Goal: Task Accomplishment & Management: Use online tool/utility

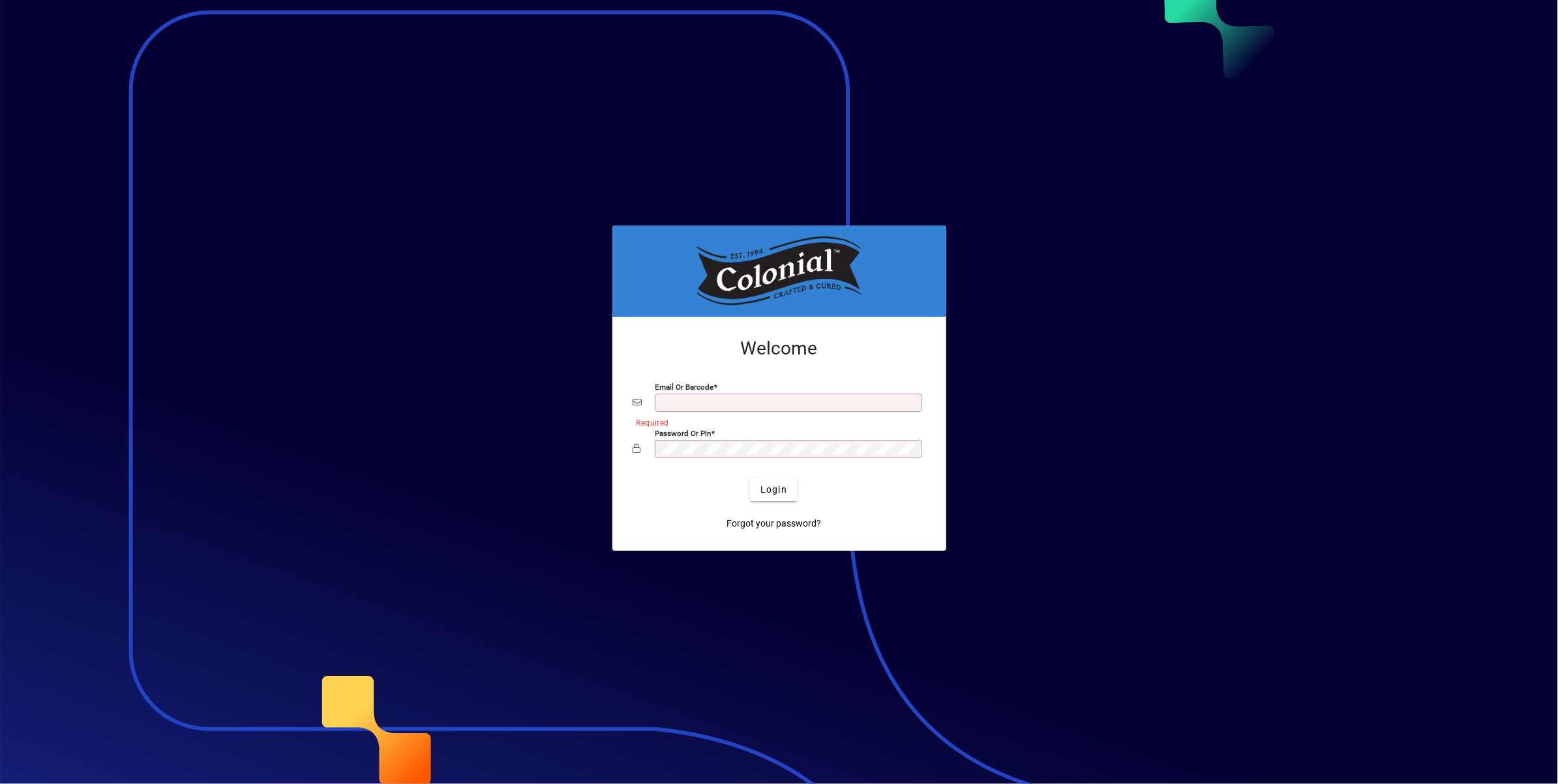
type input "**********"
click at [782, 495] on span "Login" at bounding box center [774, 489] width 26 height 14
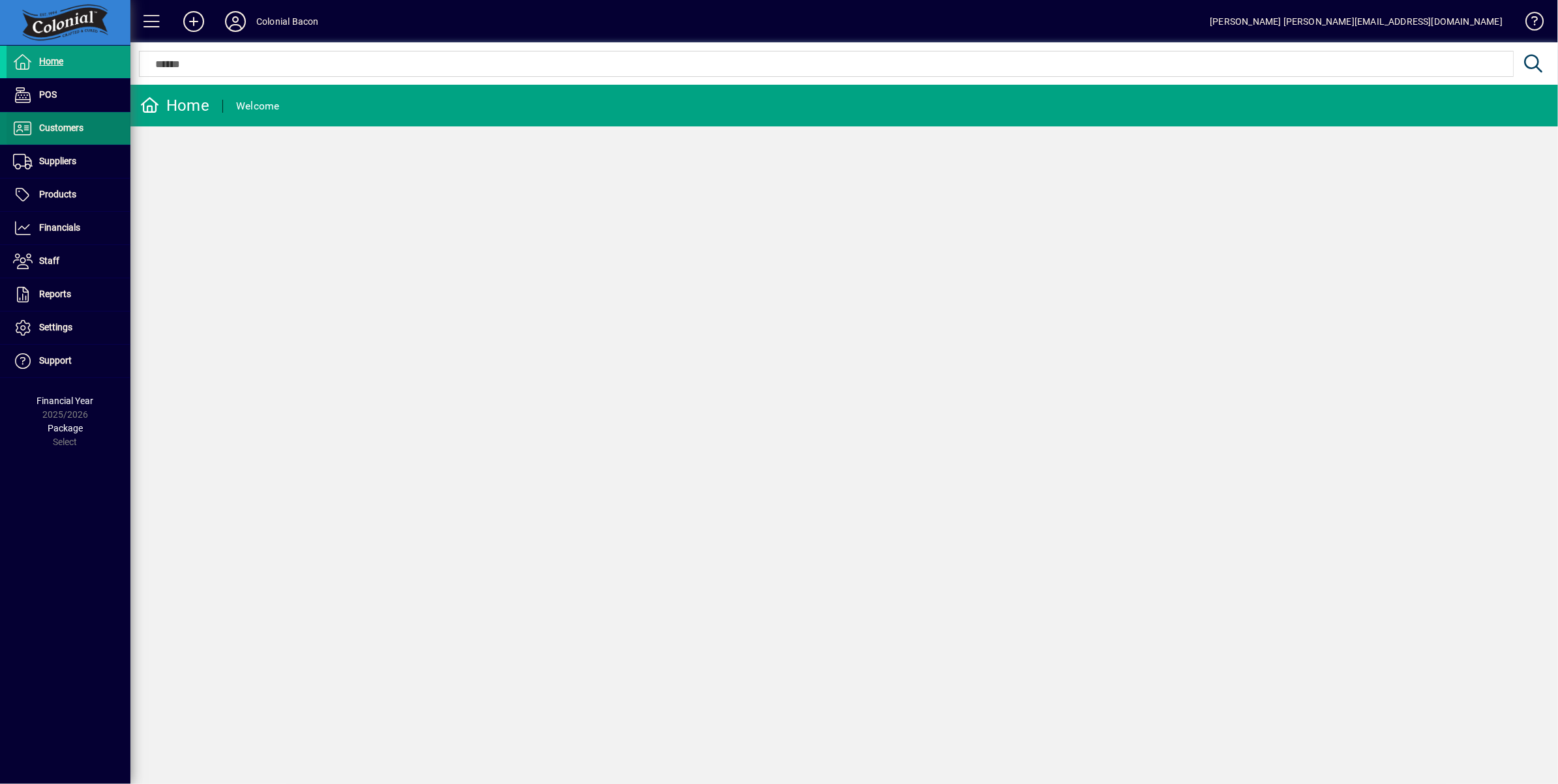
click at [58, 126] on span "Customers" at bounding box center [61, 128] width 44 height 10
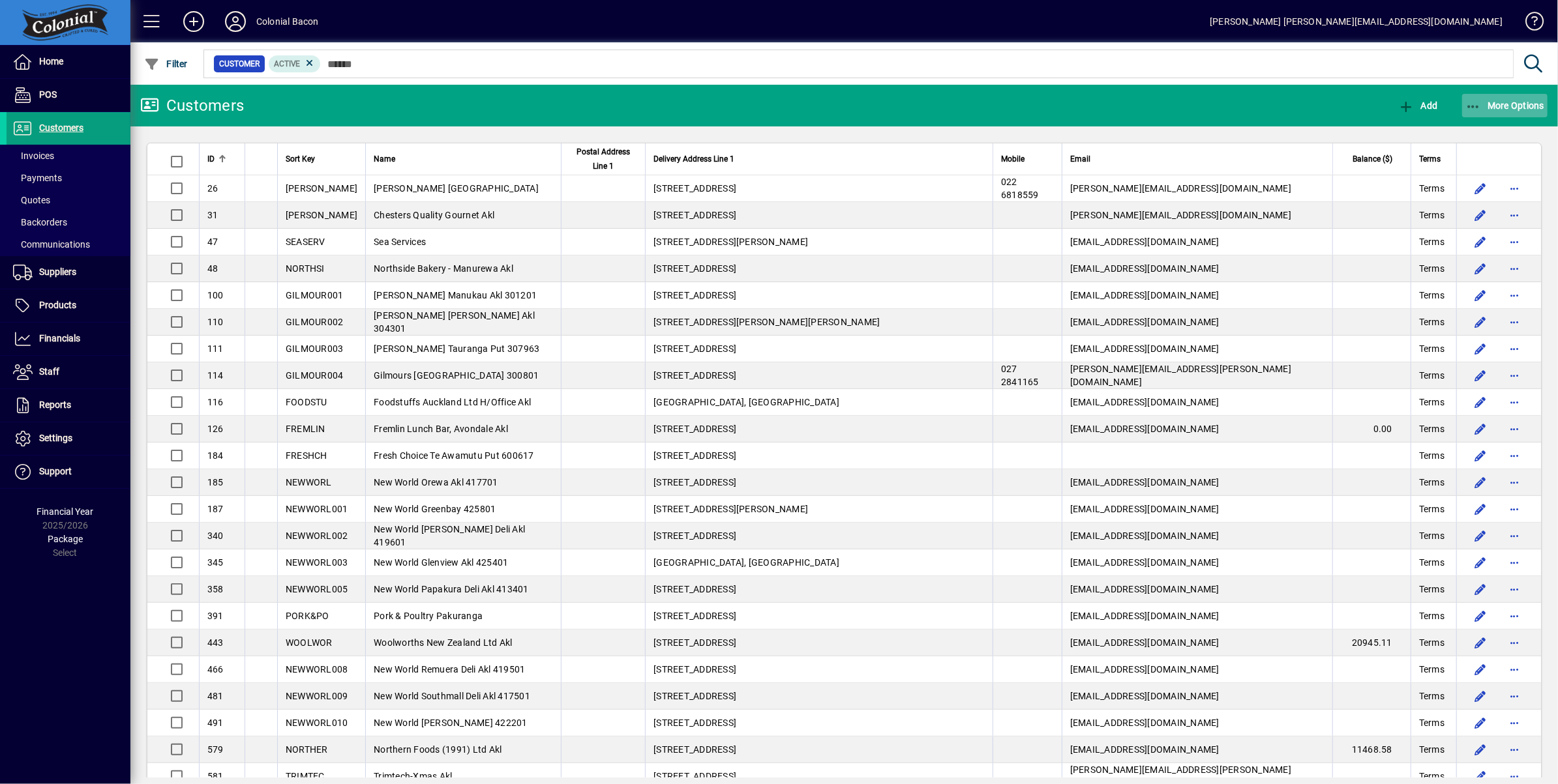
click at [1501, 103] on span "More Options" at bounding box center [1504, 105] width 80 height 10
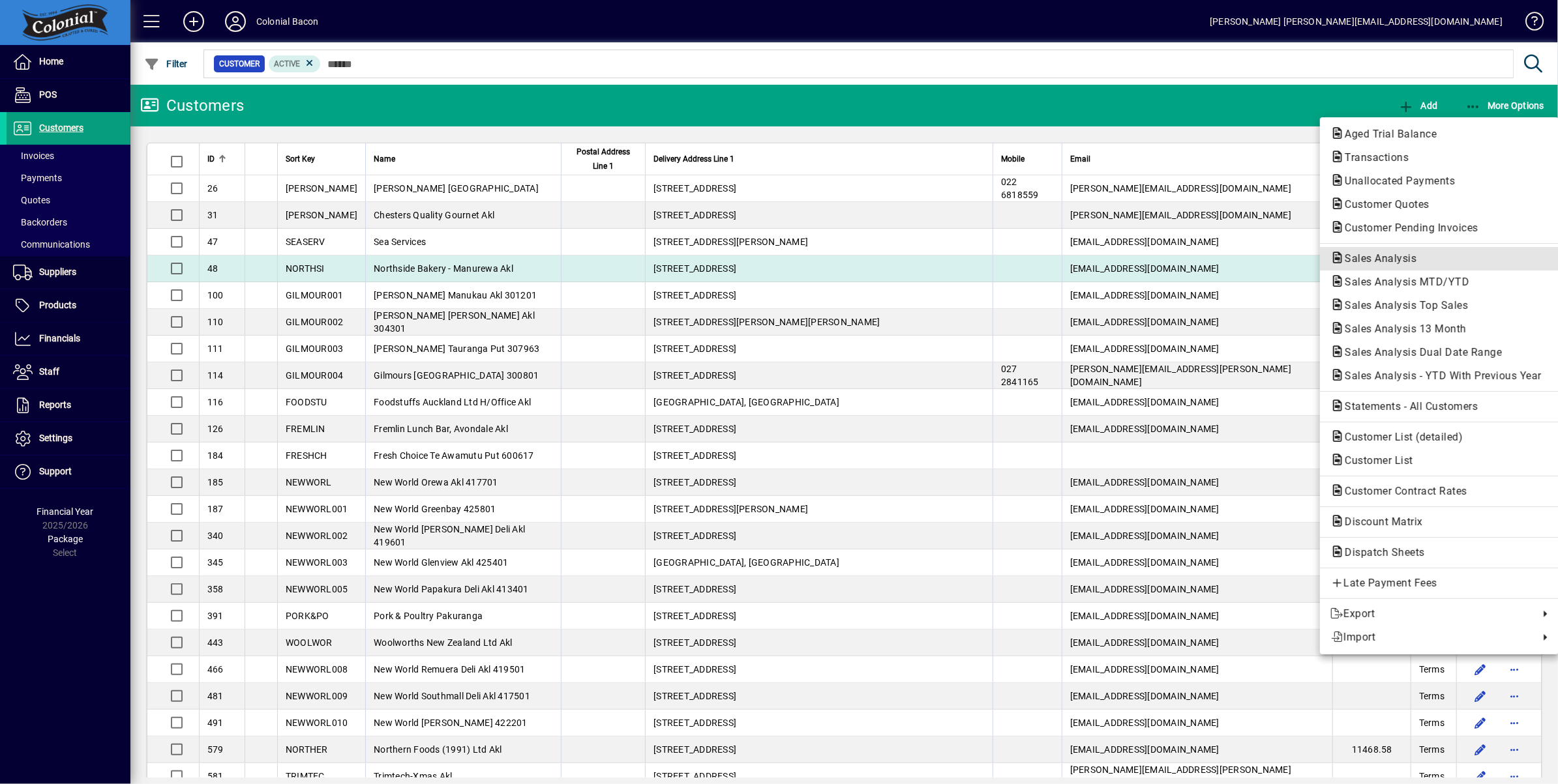
click at [1415, 266] on span "Sales Analysis" at bounding box center [1439, 258] width 218 height 16
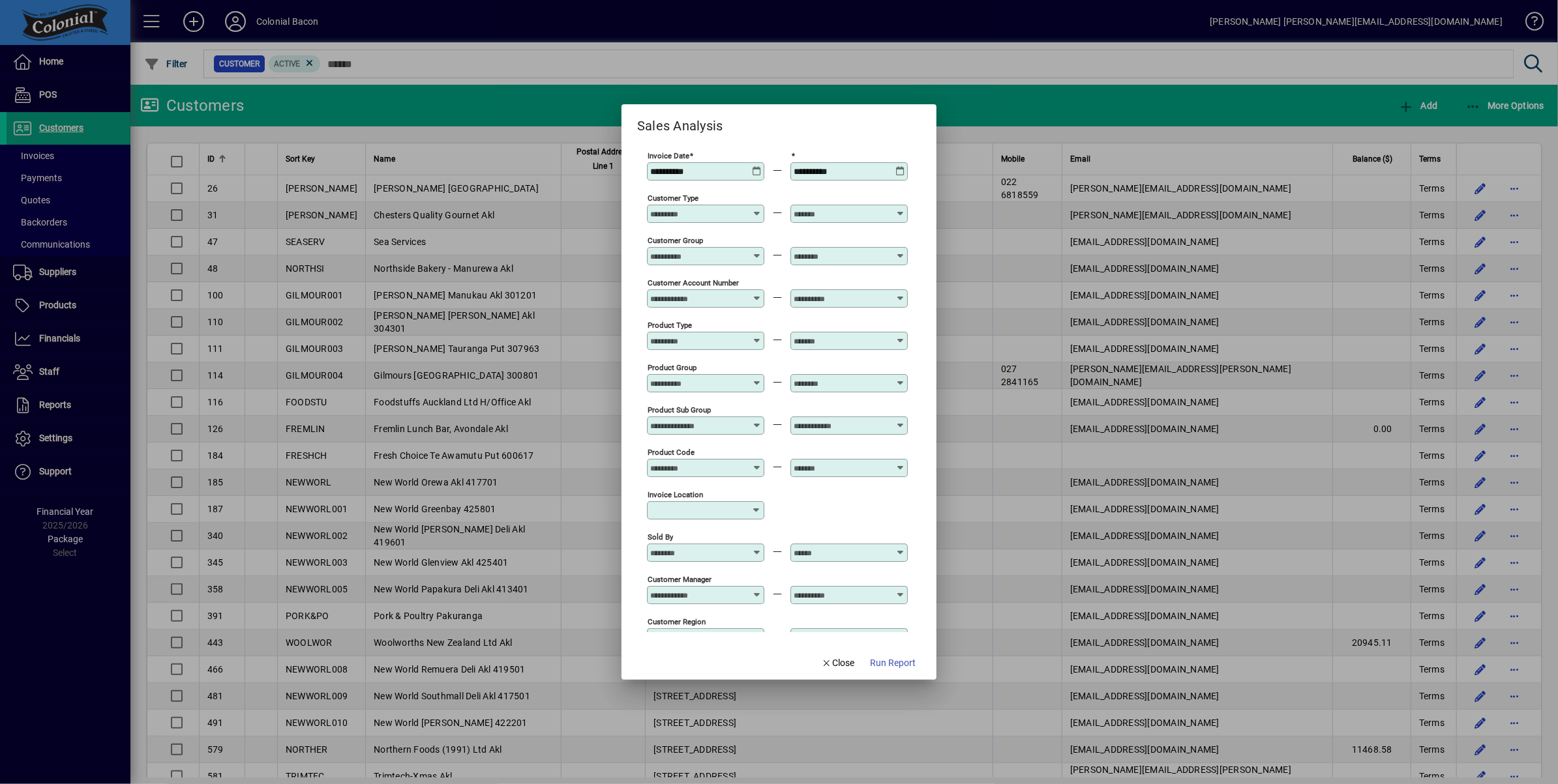
click at [753, 177] on div "**********" at bounding box center [705, 171] width 117 height 18
click at [754, 166] on icon at bounding box center [757, 166] width 9 height 0
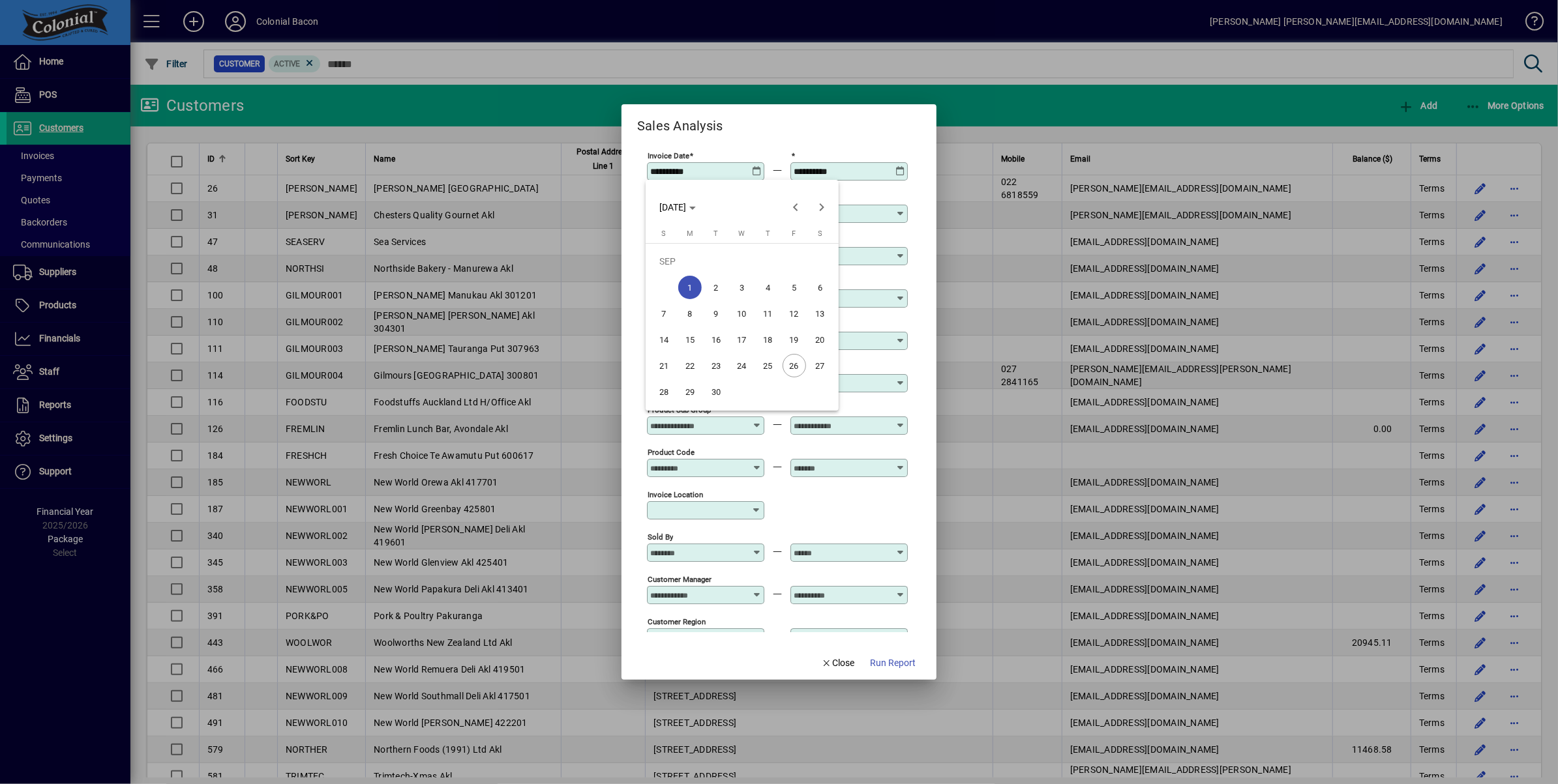
drag, startPoint x: 691, startPoint y: 369, endPoint x: 704, endPoint y: 366, distance: 13.3
click at [690, 369] on span "22" at bounding box center [689, 365] width 23 height 23
type input "**********"
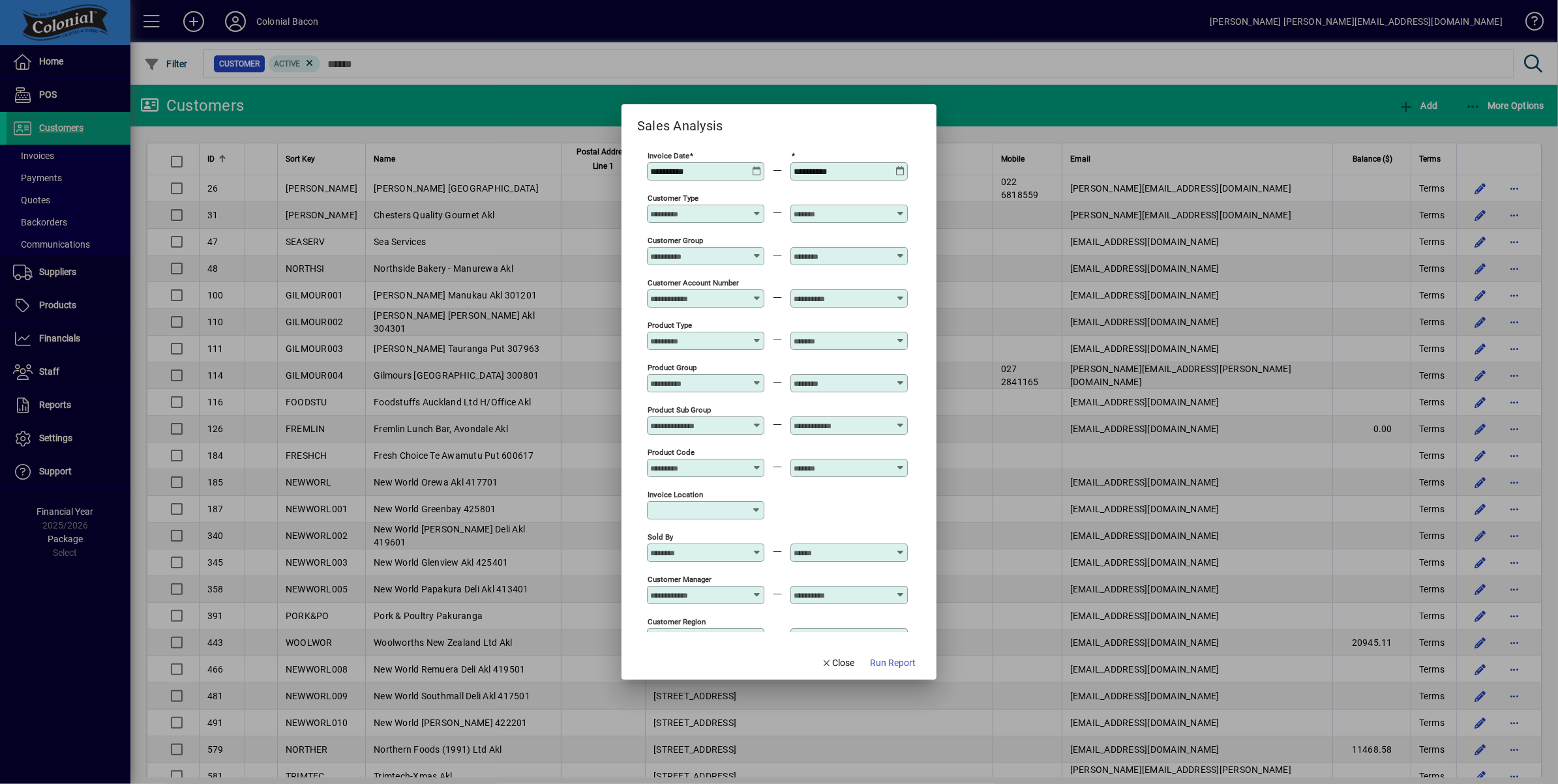
click at [892, 664] on span "Run Report" at bounding box center [892, 663] width 46 height 14
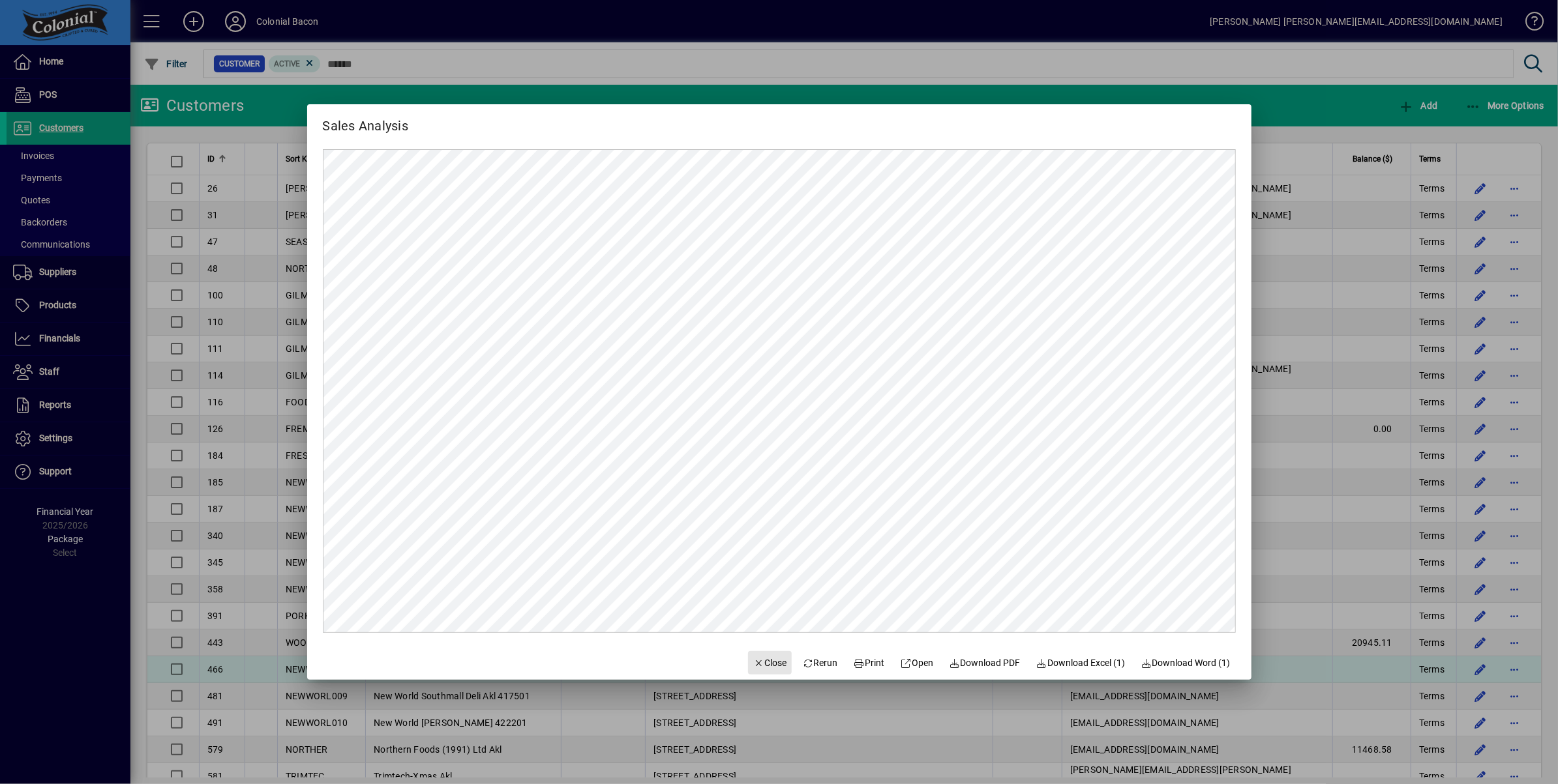
click at [753, 664] on span "Close" at bounding box center [770, 663] width 34 height 14
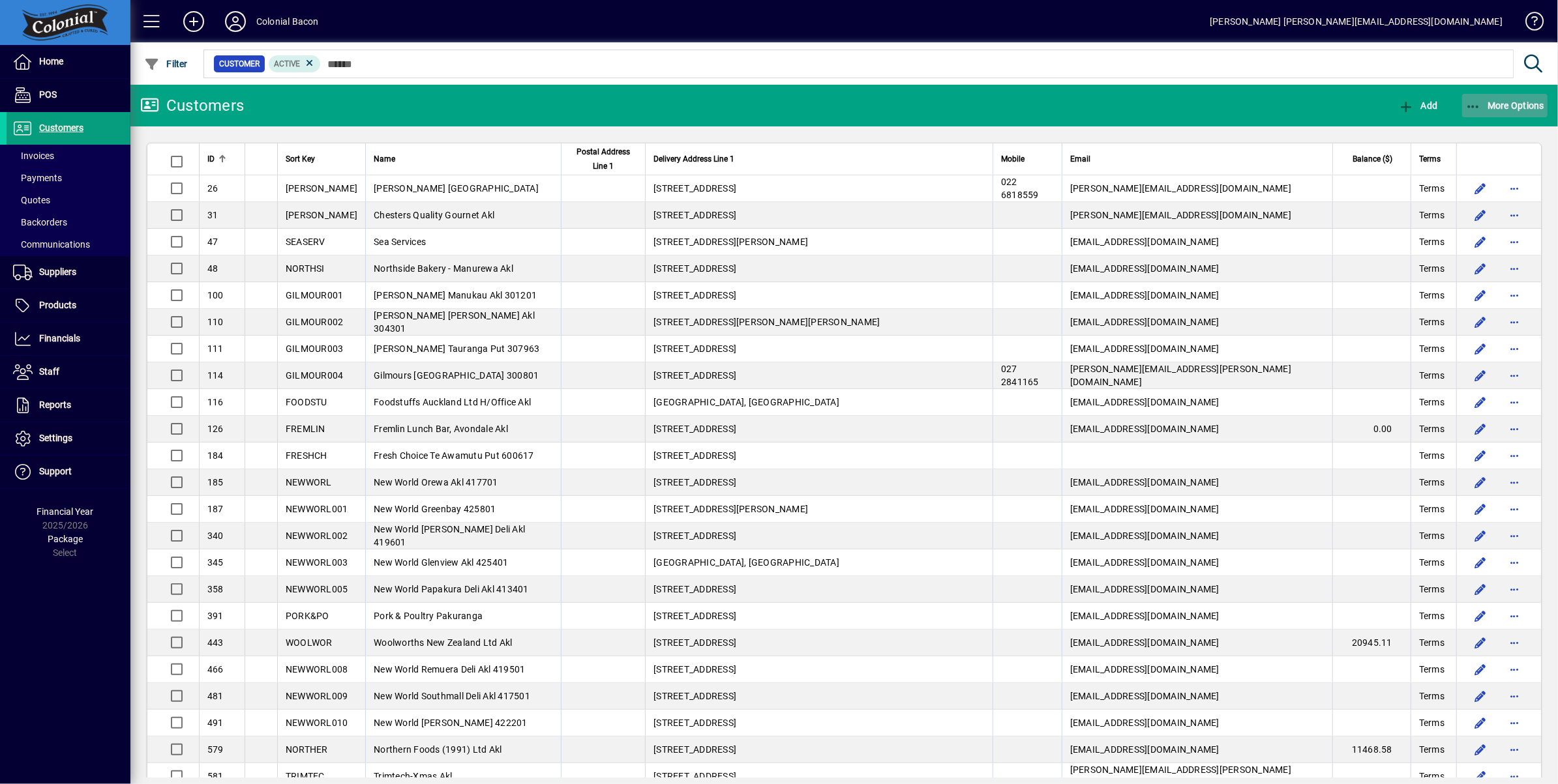
click at [1518, 103] on span "More Options" at bounding box center [1504, 105] width 80 height 10
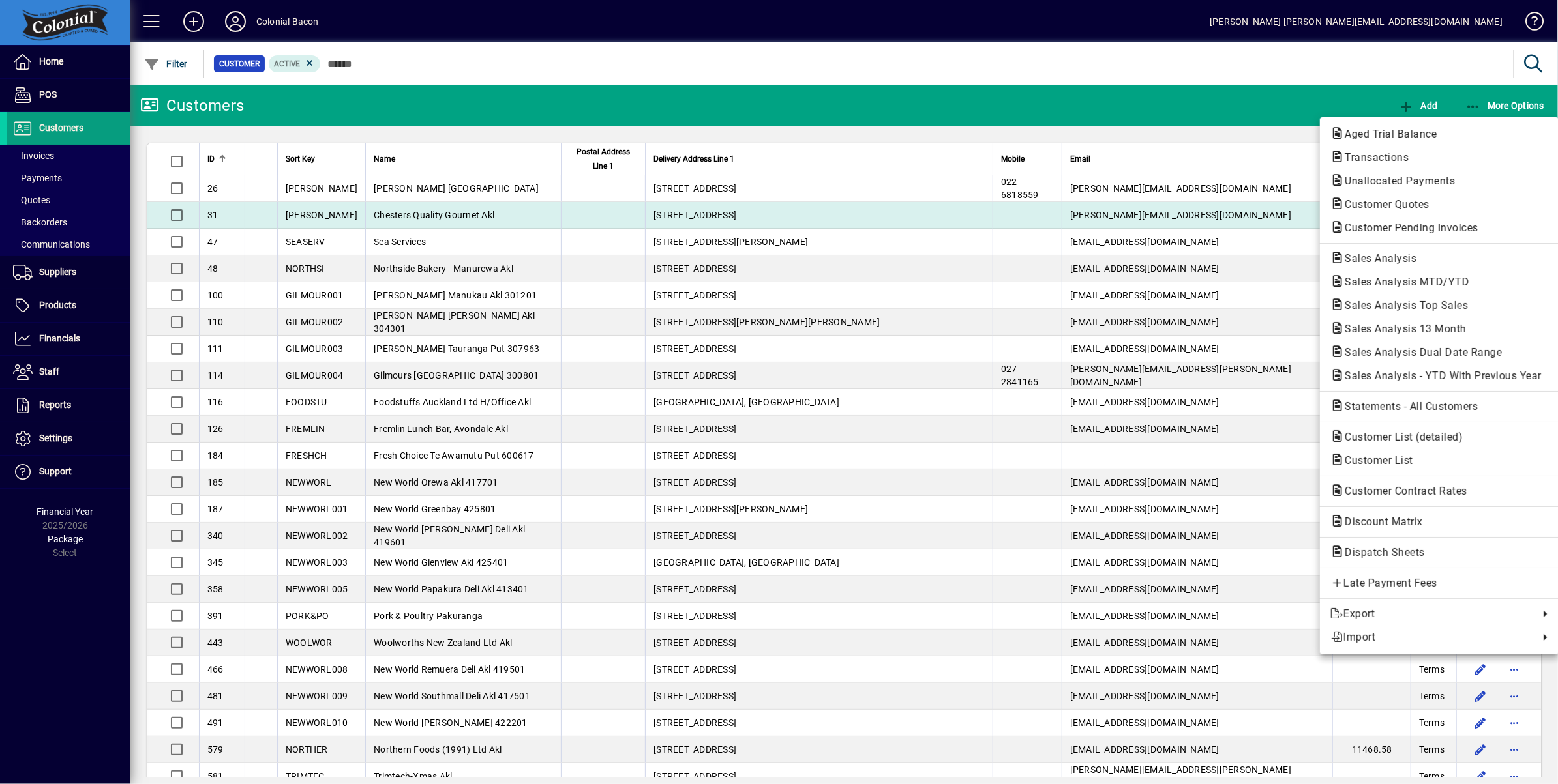
click at [1413, 224] on span "Customer Pending Invoices" at bounding box center [1407, 227] width 155 height 12
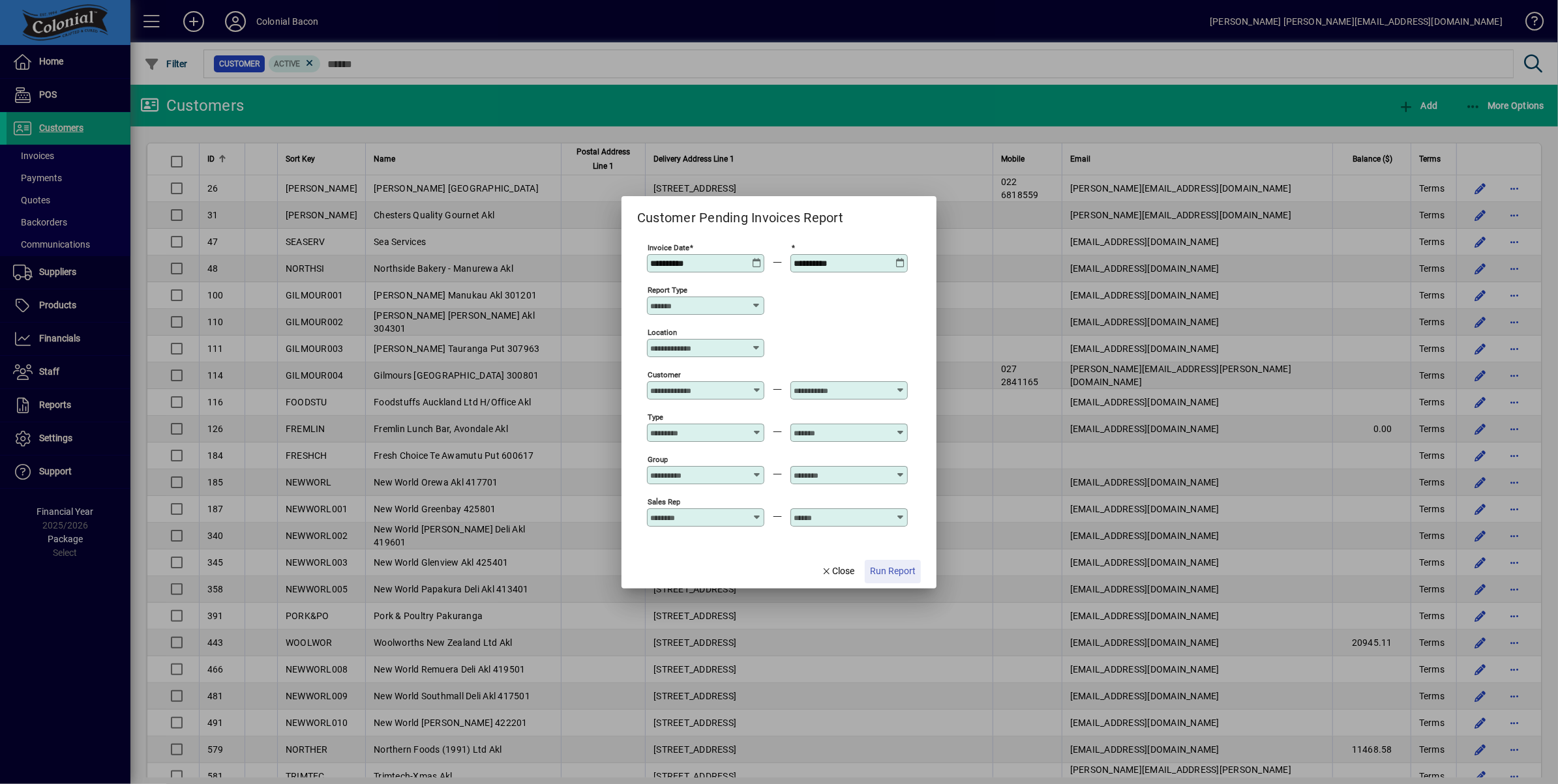
click at [880, 571] on span "Run Report" at bounding box center [892, 571] width 46 height 14
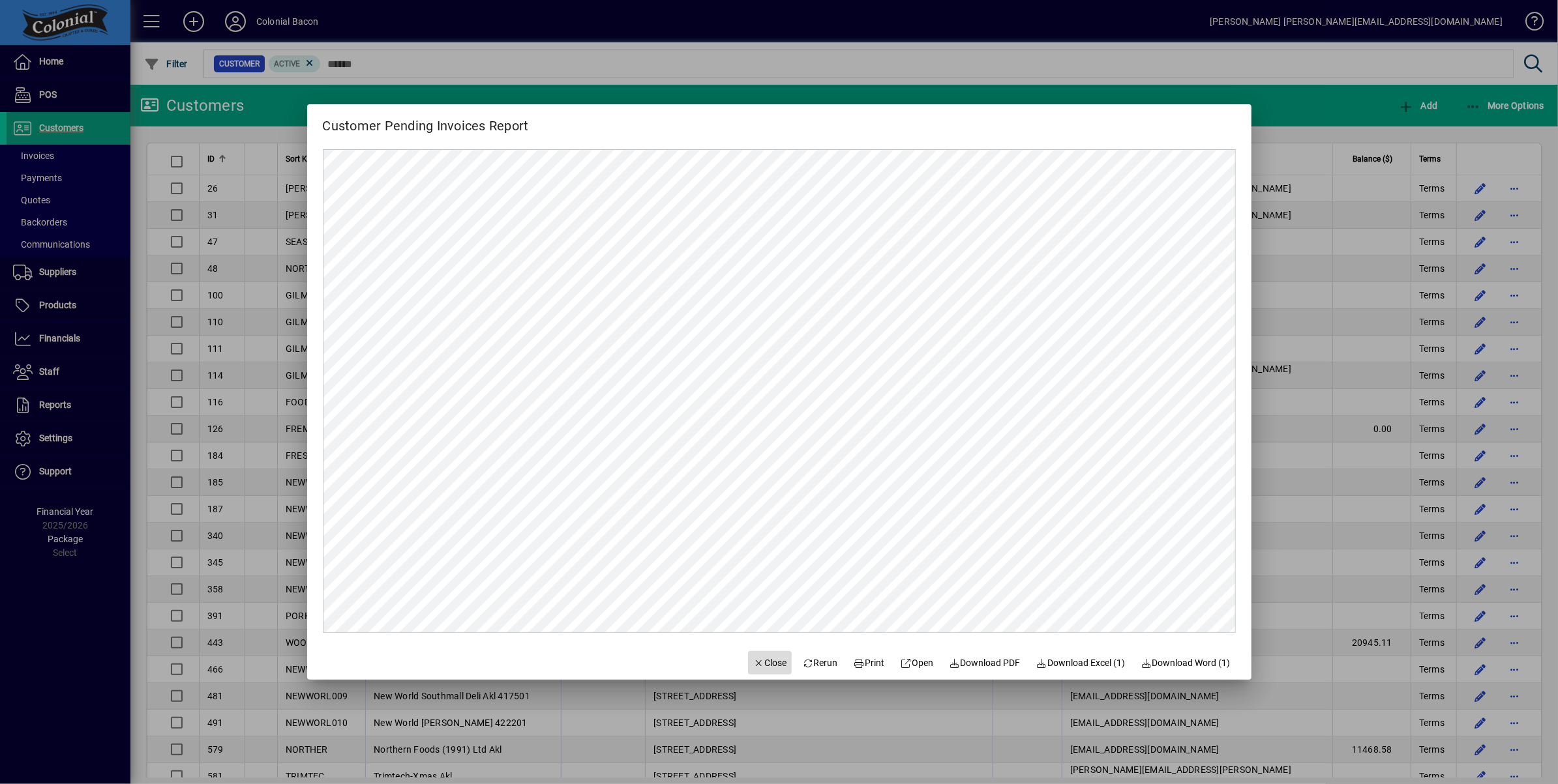
click at [759, 658] on span "Close" at bounding box center [770, 663] width 34 height 14
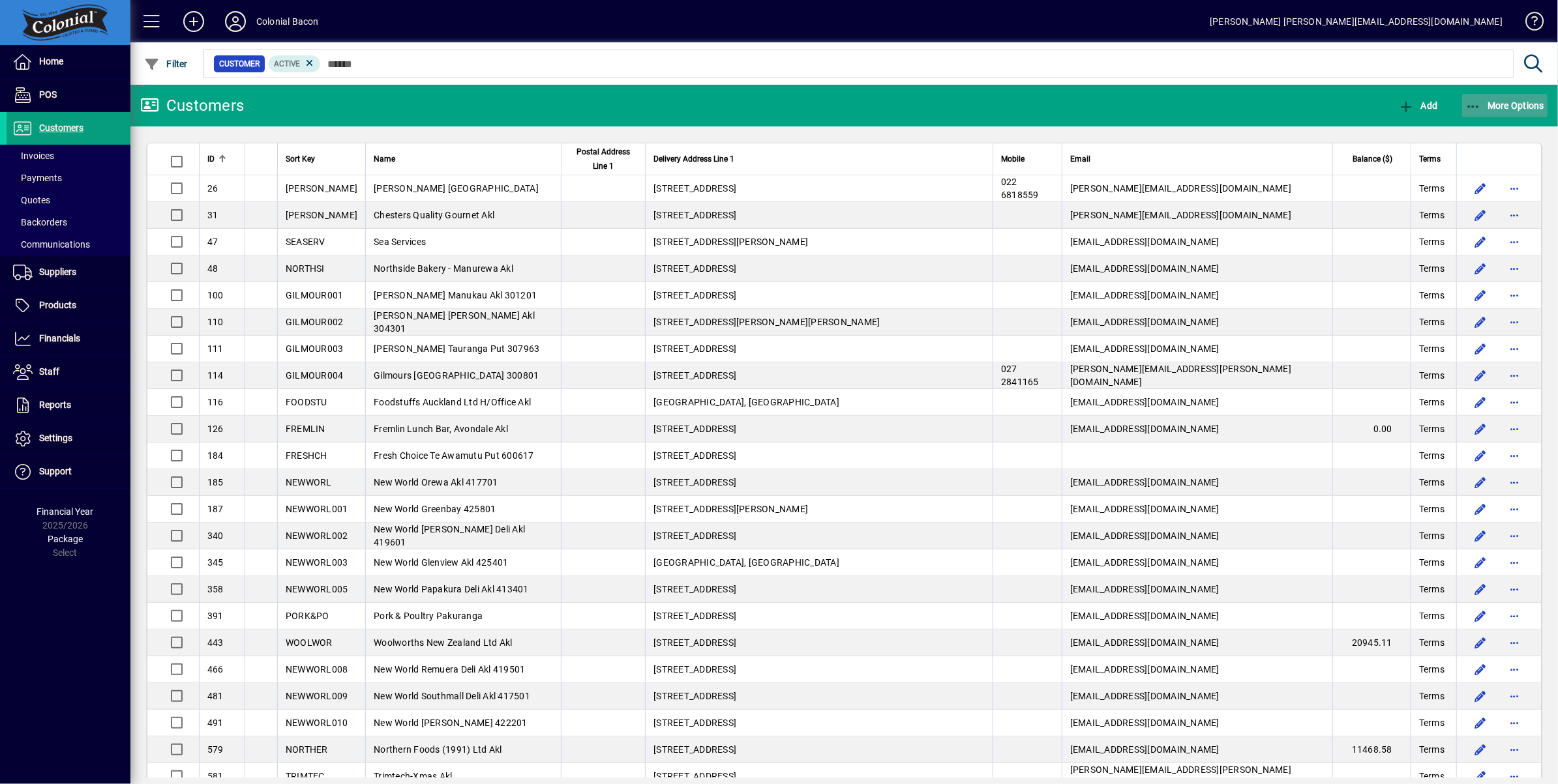
click at [1512, 109] on span "More Options" at bounding box center [1504, 105] width 80 height 10
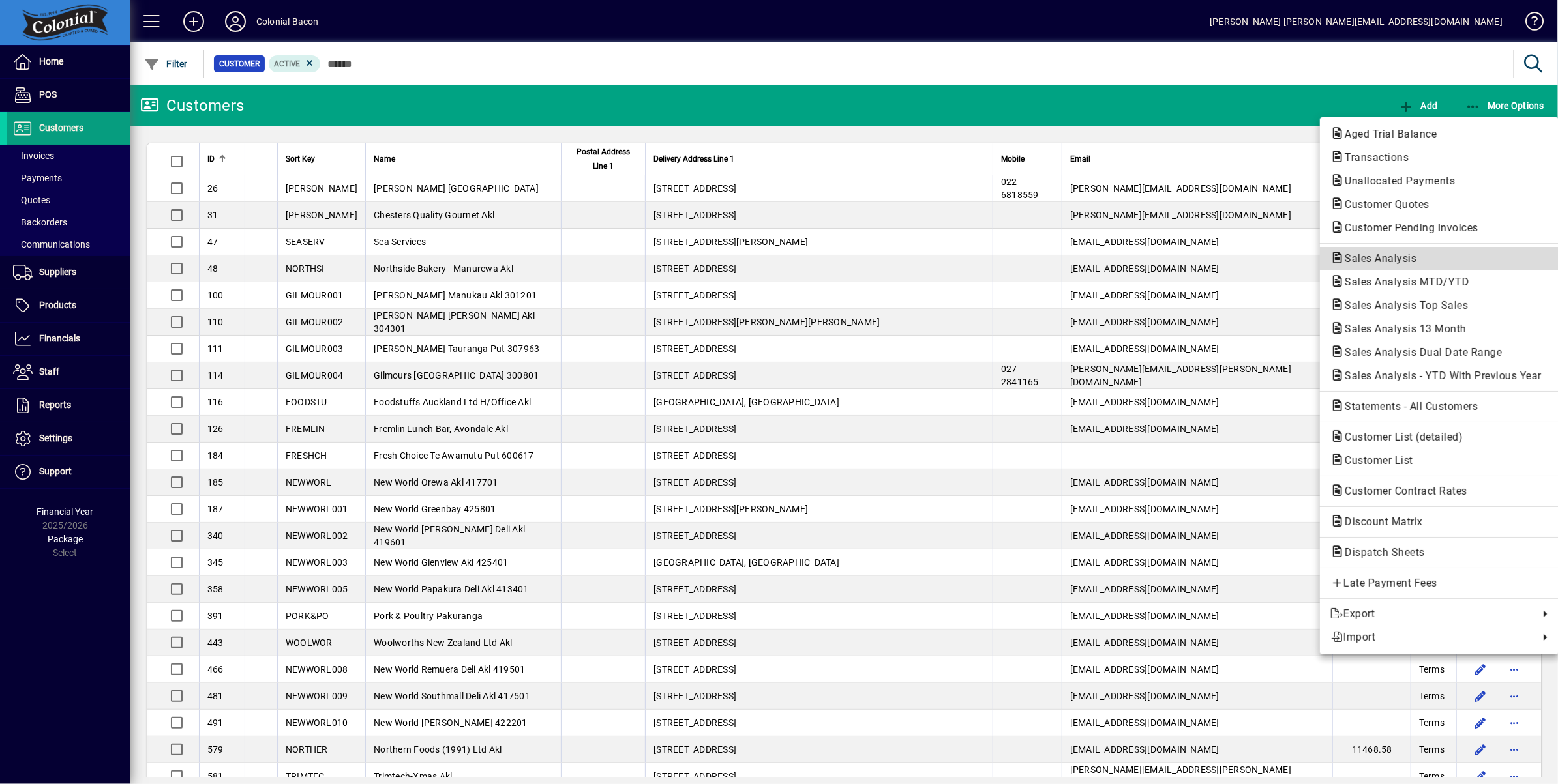
click at [1376, 261] on span "Sales Analysis" at bounding box center [1376, 258] width 93 height 12
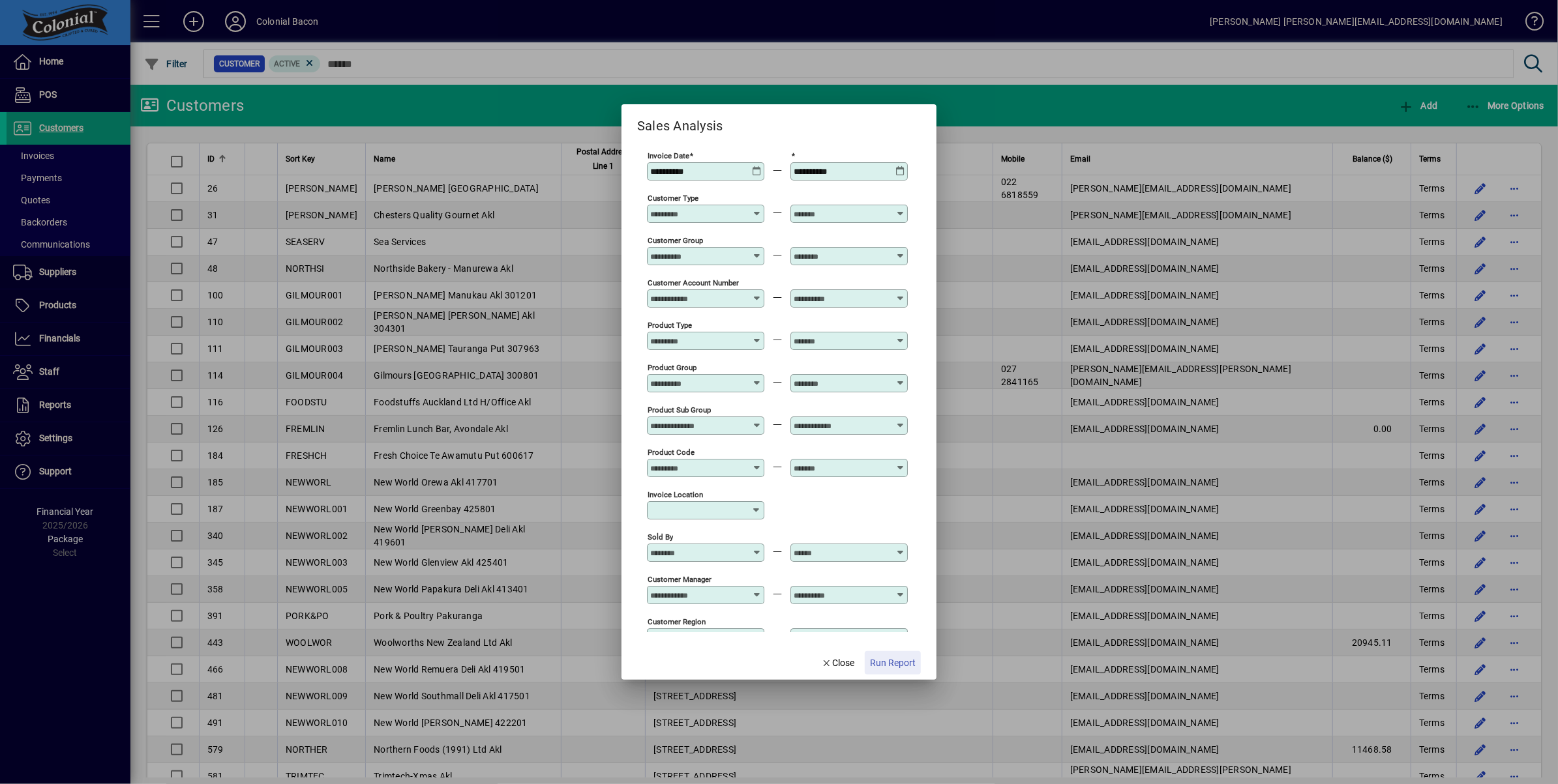
click at [887, 660] on span "Run Report" at bounding box center [892, 663] width 46 height 14
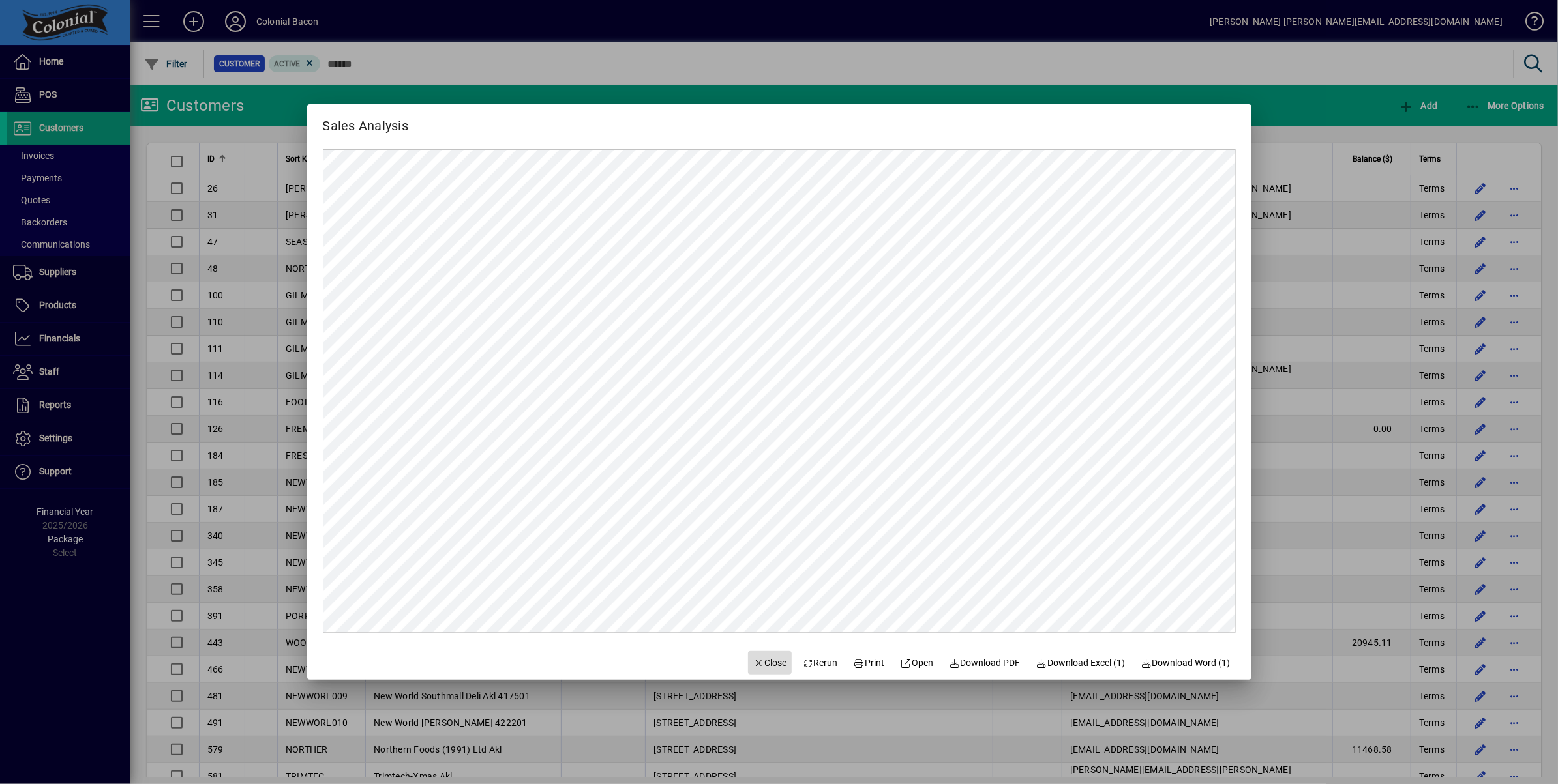
click at [762, 663] on span "Close" at bounding box center [770, 663] width 34 height 14
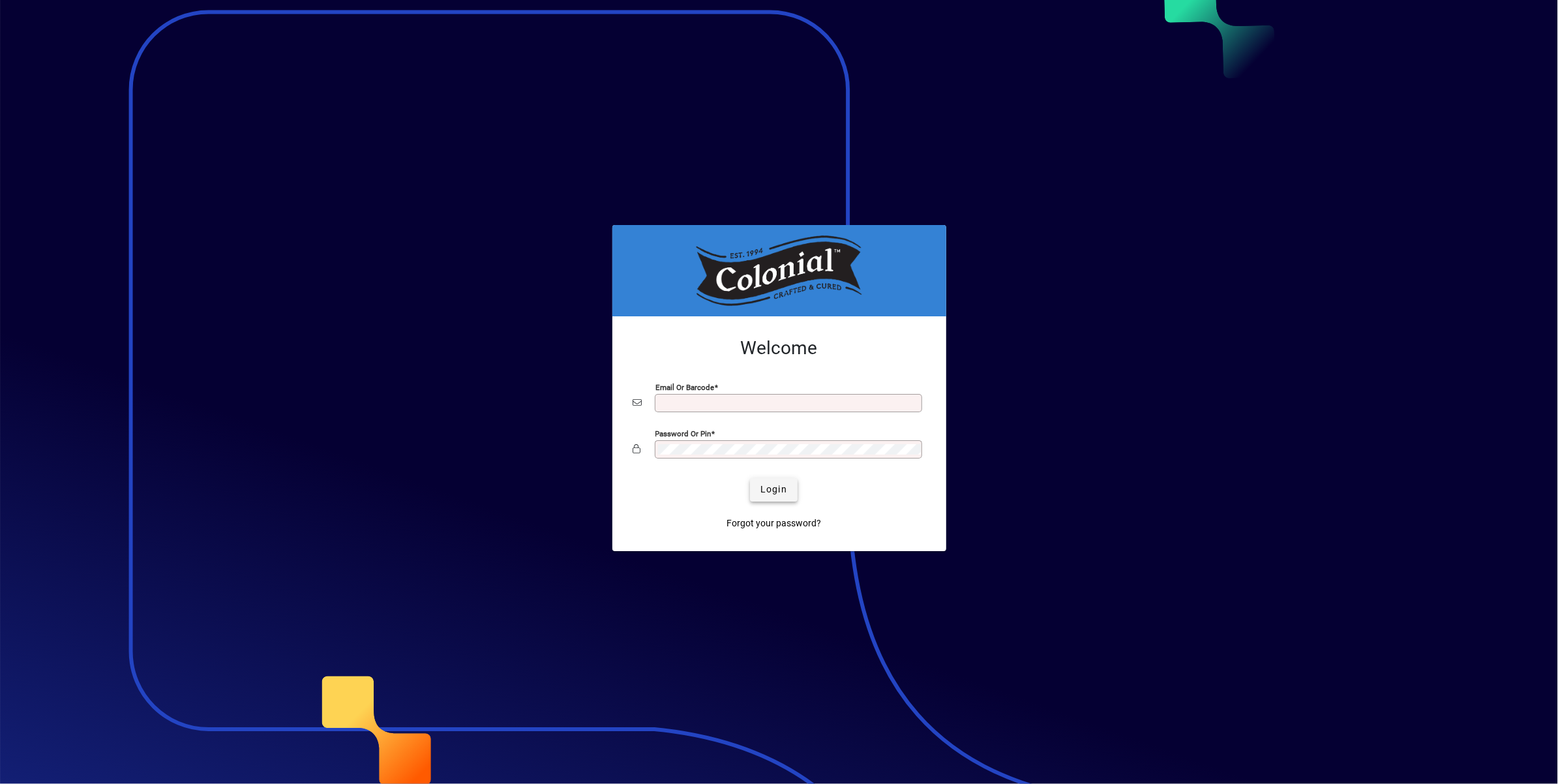
type input "**********"
click at [773, 485] on span "Login" at bounding box center [774, 489] width 26 height 14
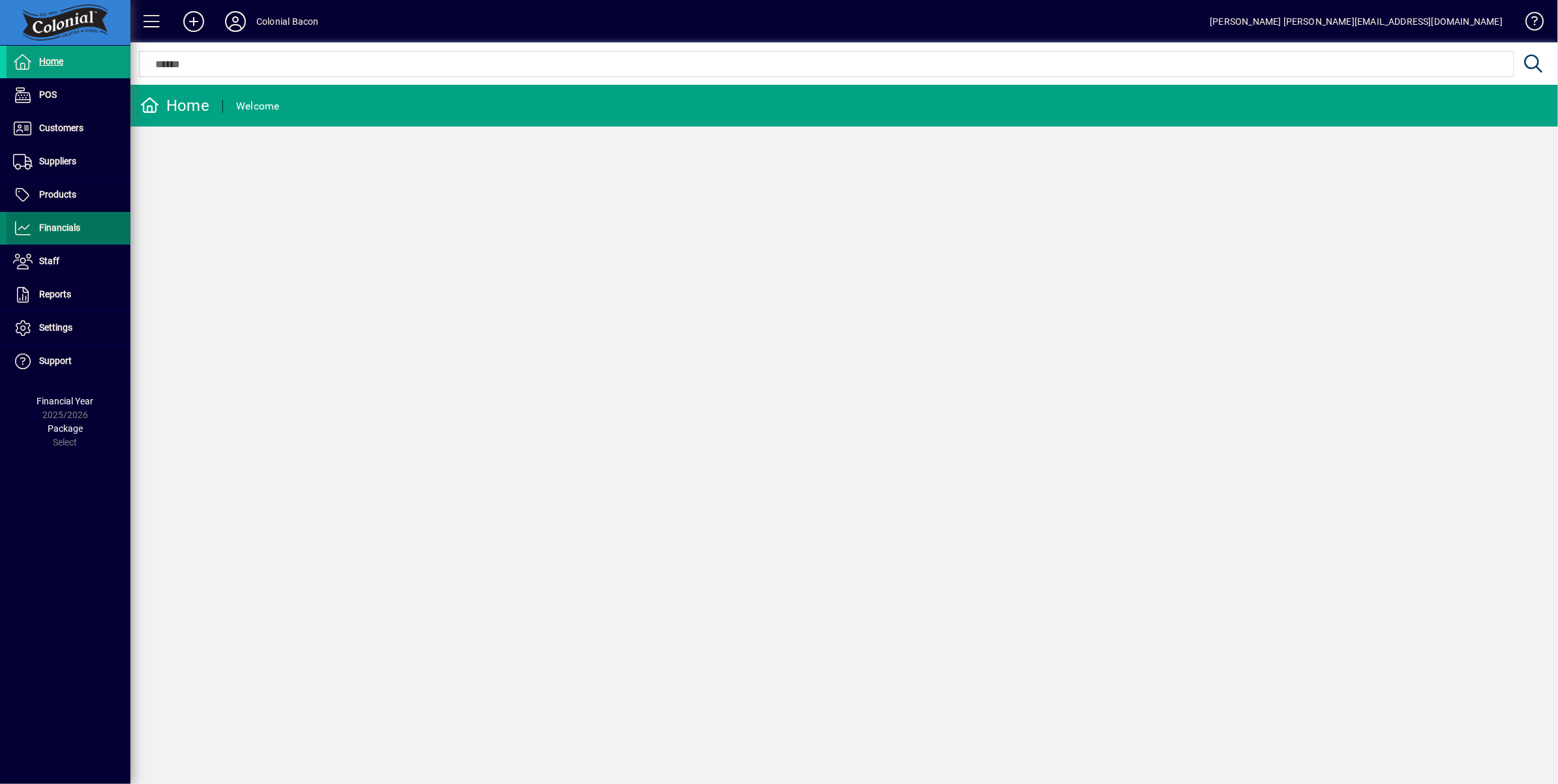
click at [69, 236] on span "Financials" at bounding box center [43, 228] width 73 height 16
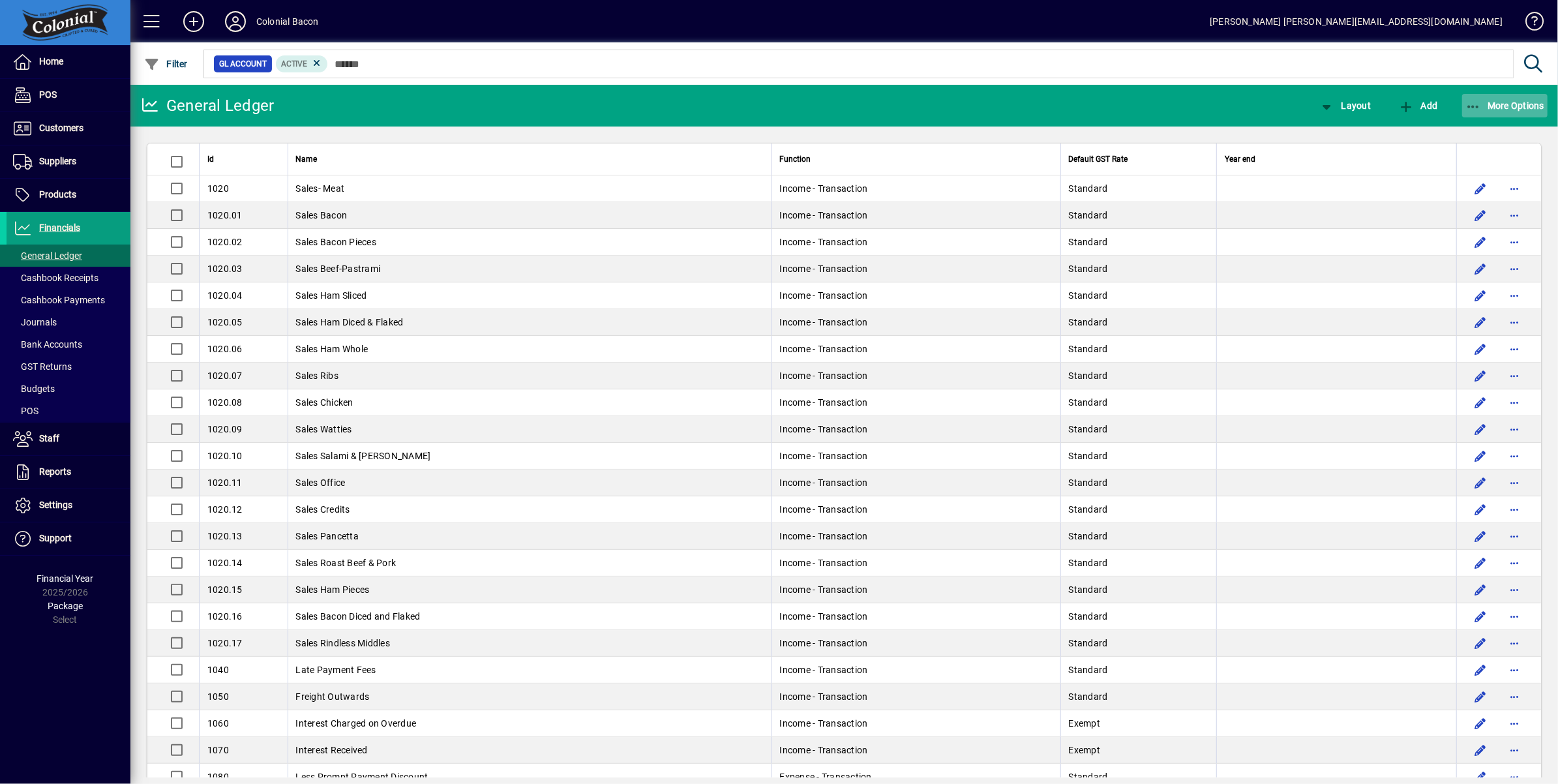
click at [1514, 105] on span "More Options" at bounding box center [1504, 105] width 80 height 10
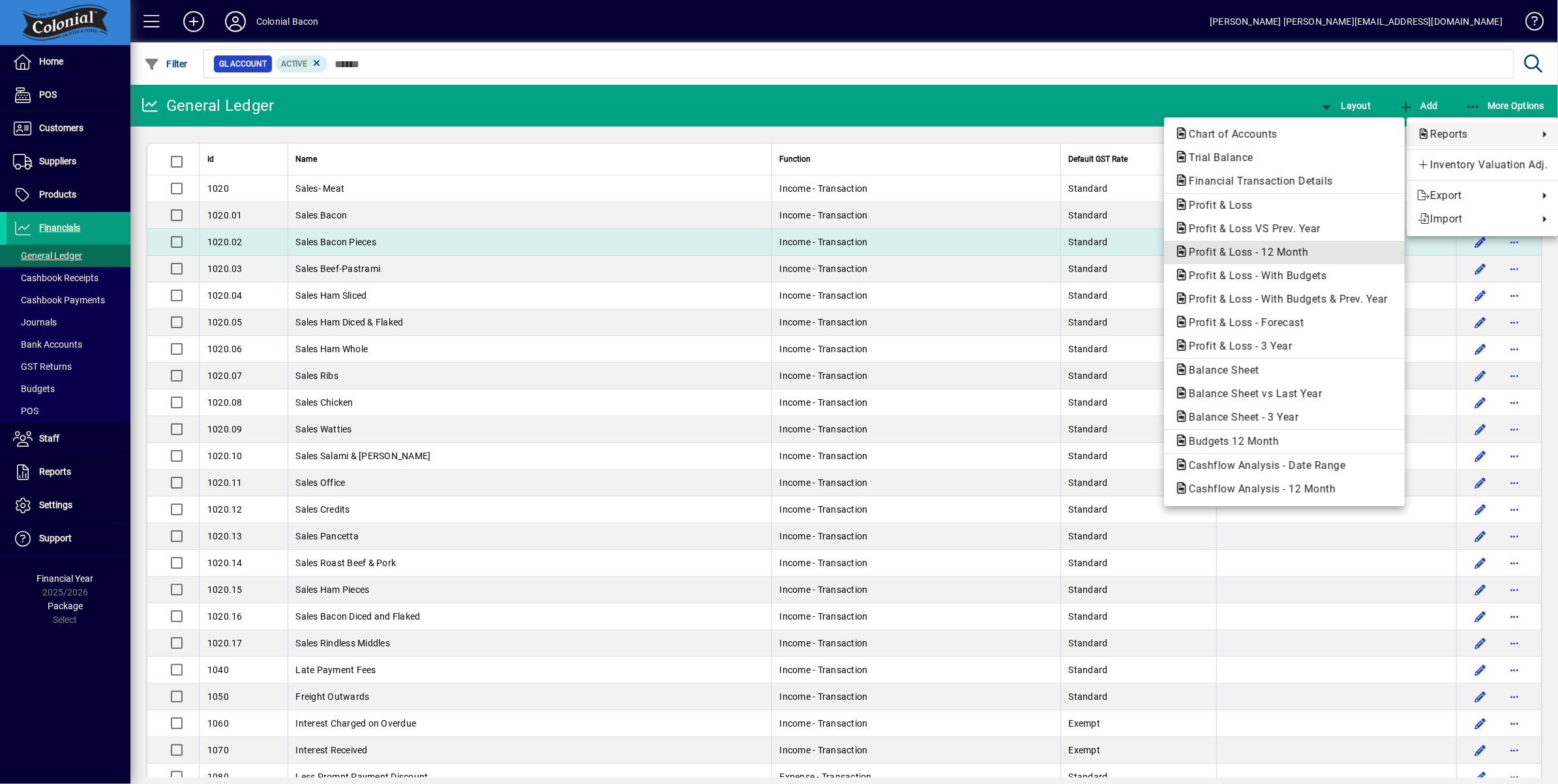
click at [1270, 254] on span "Profit & Loss - 12 Month" at bounding box center [1243, 252] width 140 height 12
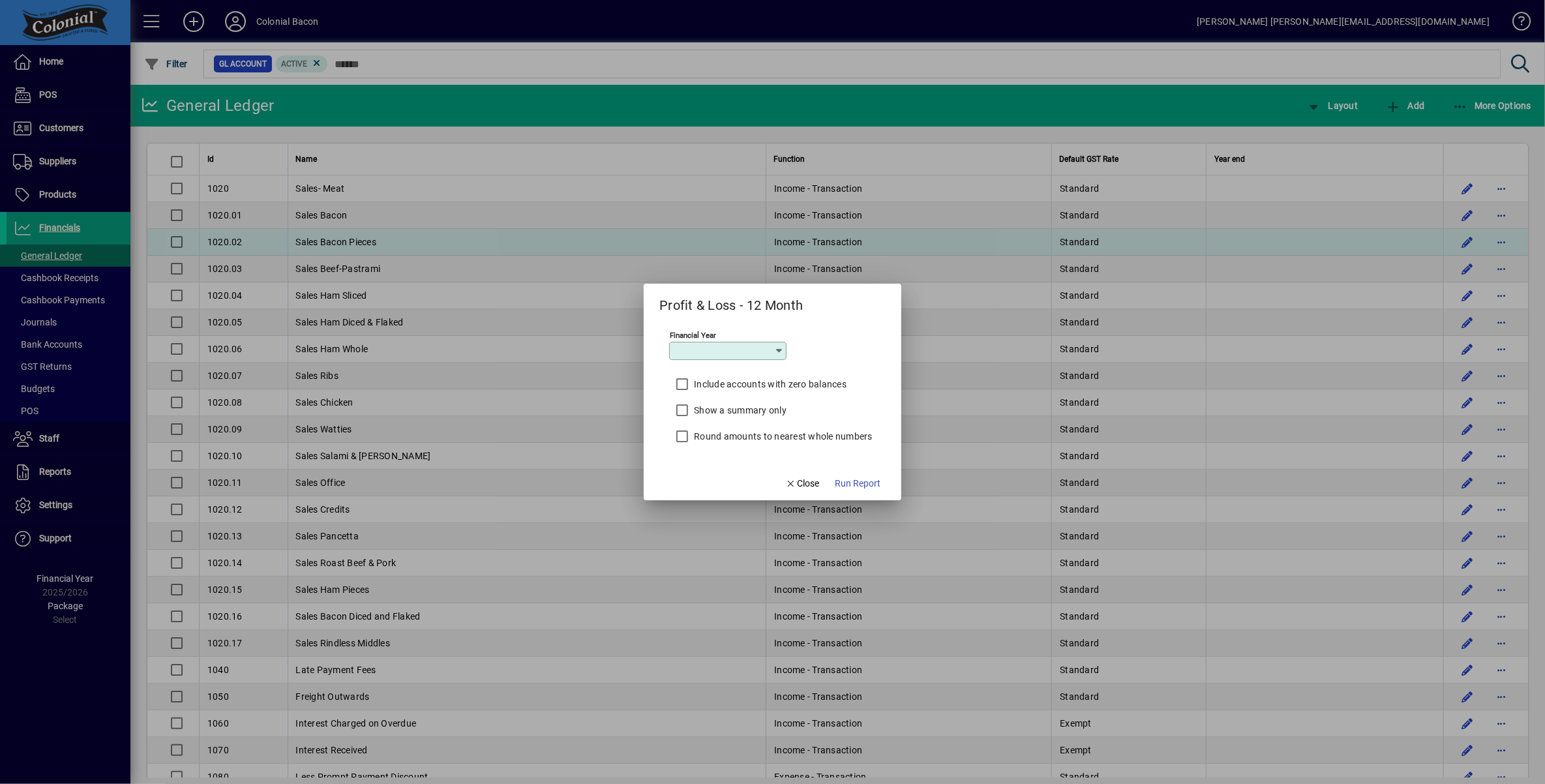
type input "*********"
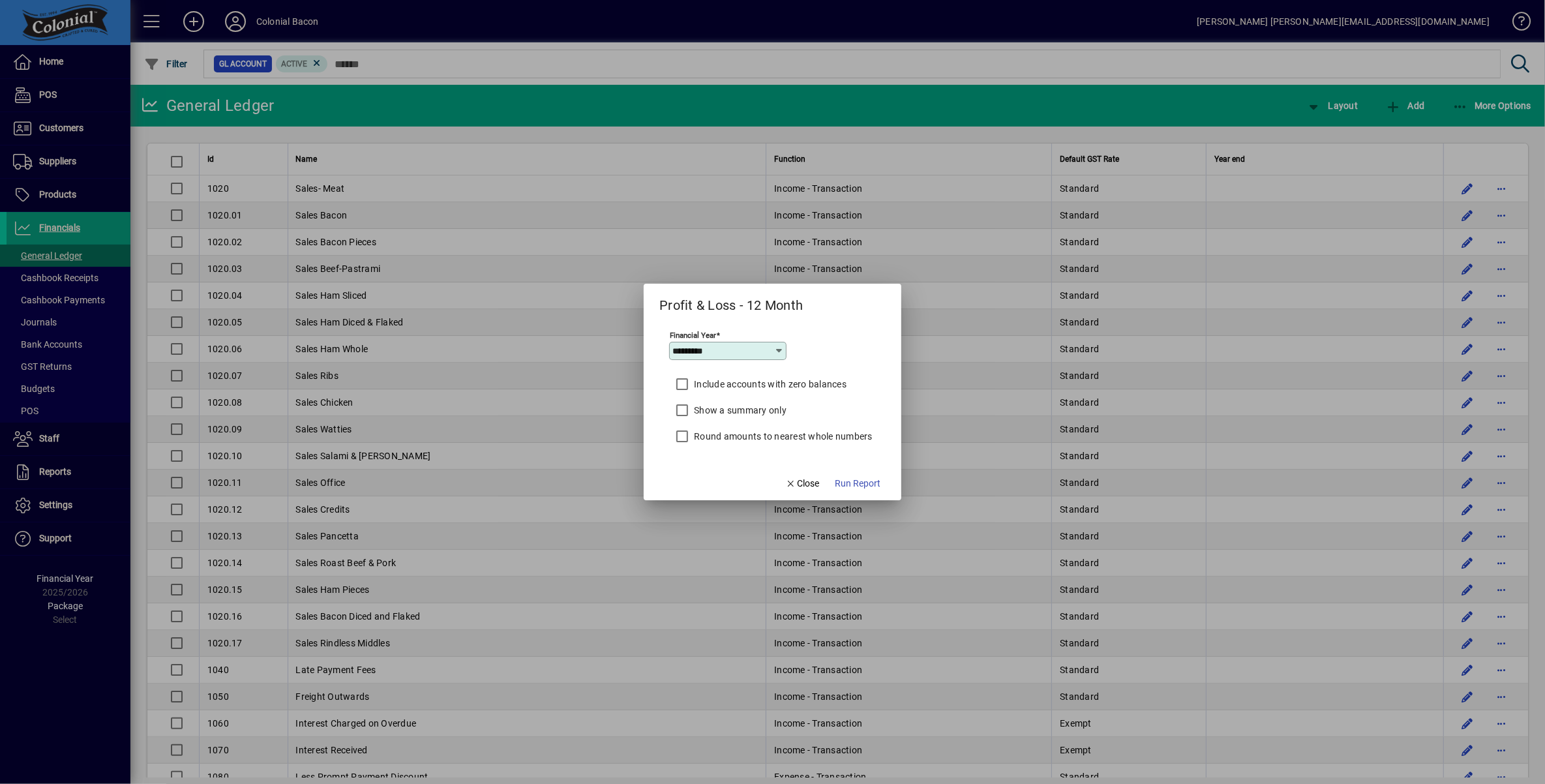
click at [849, 482] on span "Run Report" at bounding box center [857, 484] width 46 height 14
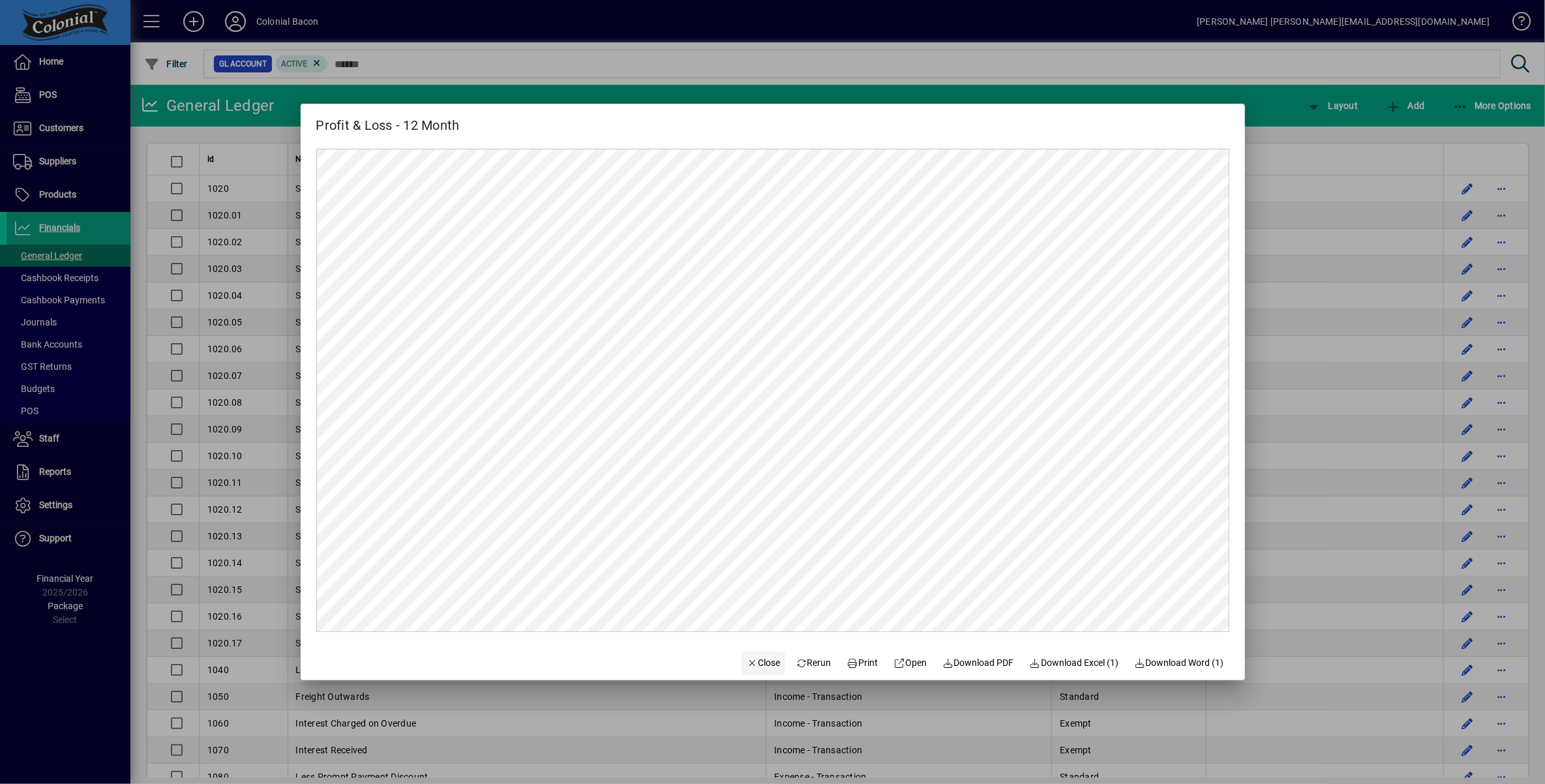
click at [747, 666] on span "Close" at bounding box center [764, 662] width 34 height 14
